Goal: Task Accomplishment & Management: Manage account settings

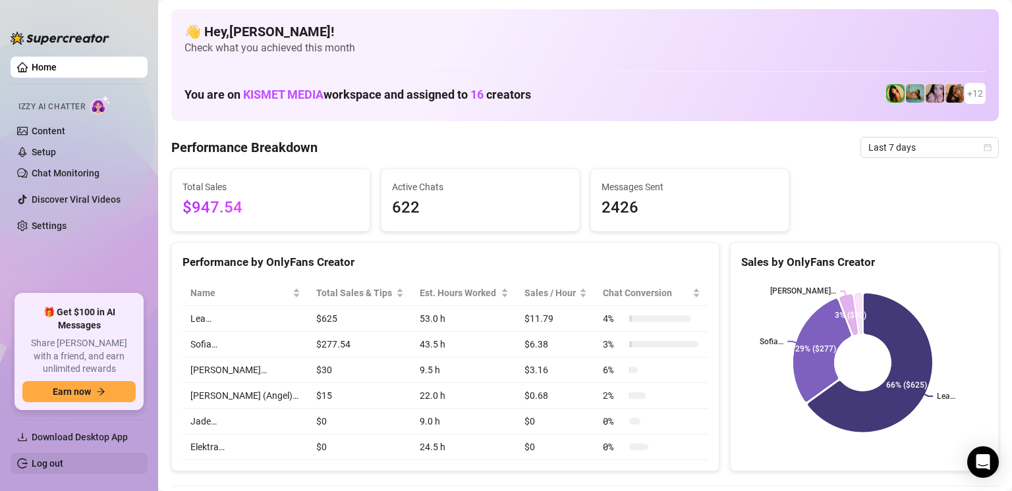
click at [63, 464] on link "Log out" at bounding box center [48, 463] width 32 height 11
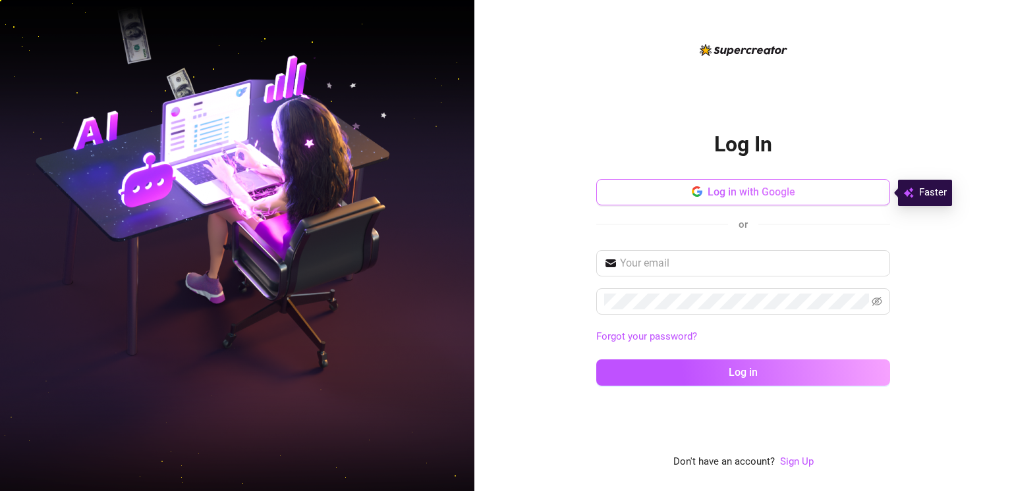
click at [705, 196] on button "Log in with Google" at bounding box center [743, 192] width 294 height 26
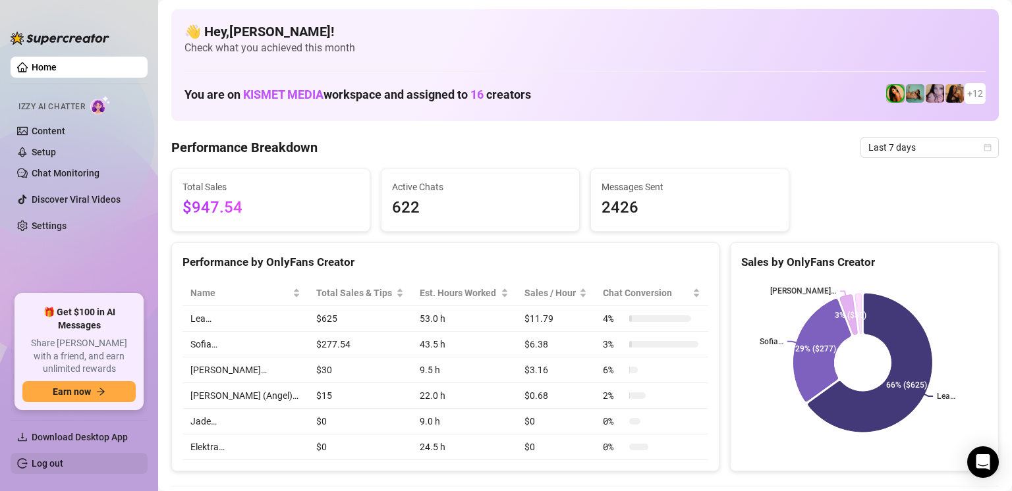
click at [34, 464] on link "Log out" at bounding box center [48, 463] width 32 height 11
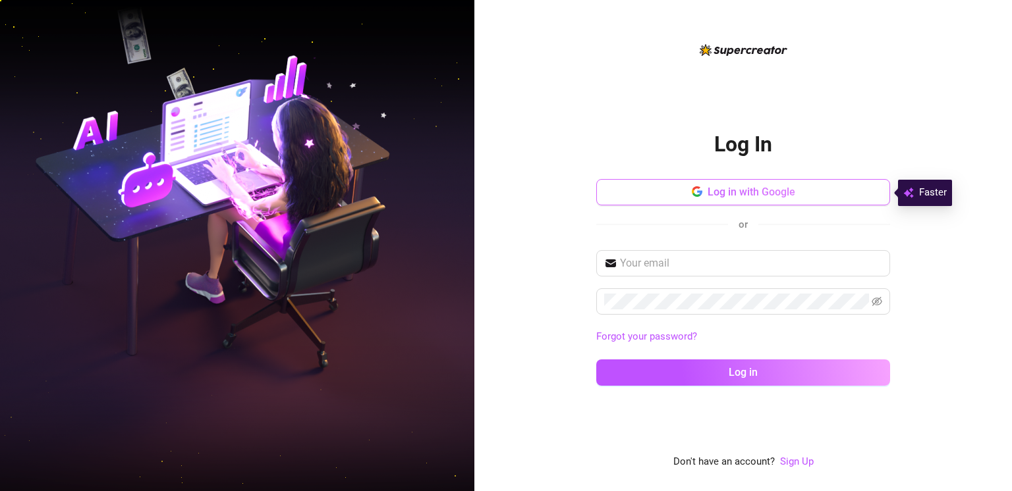
click at [672, 195] on button "Log in with Google" at bounding box center [743, 192] width 294 height 26
click at [717, 198] on span "Log in with Google" at bounding box center [751, 192] width 88 height 13
